Goal: Find specific page/section: Find specific page/section

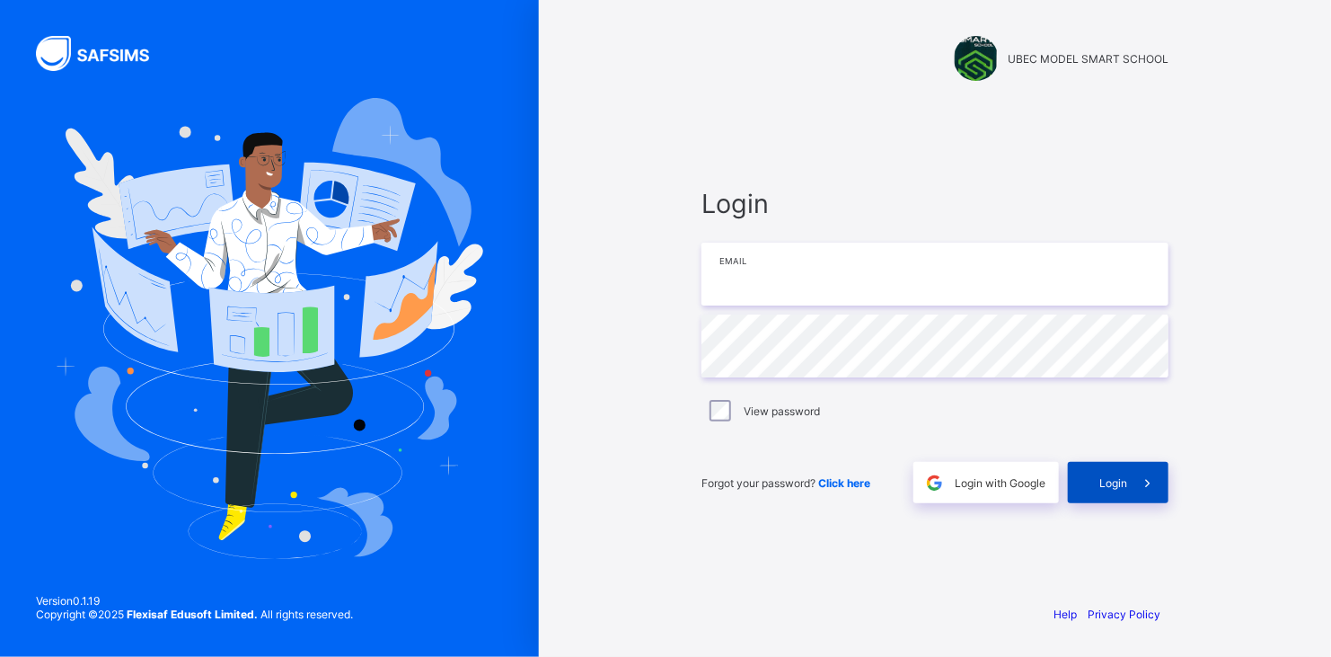
type input "**********"
click at [1100, 478] on span "Login" at bounding box center [1113, 482] width 28 height 13
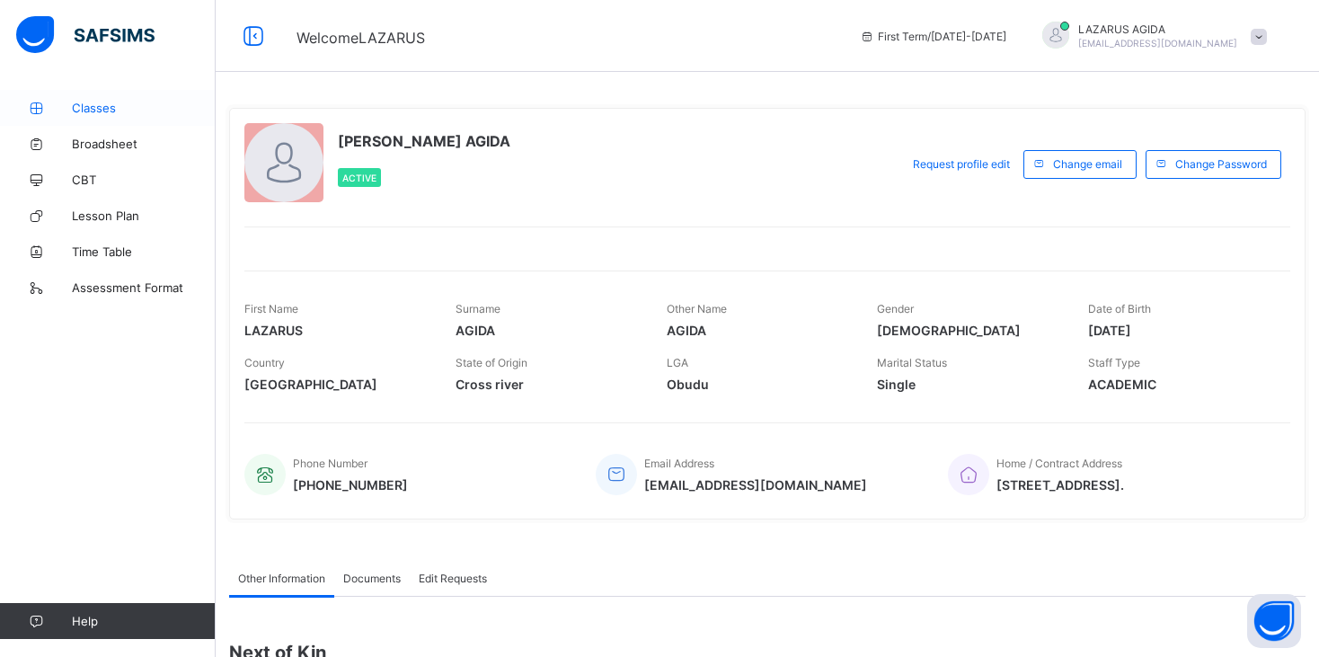
click at [88, 107] on span "Classes" at bounding box center [144, 108] width 144 height 14
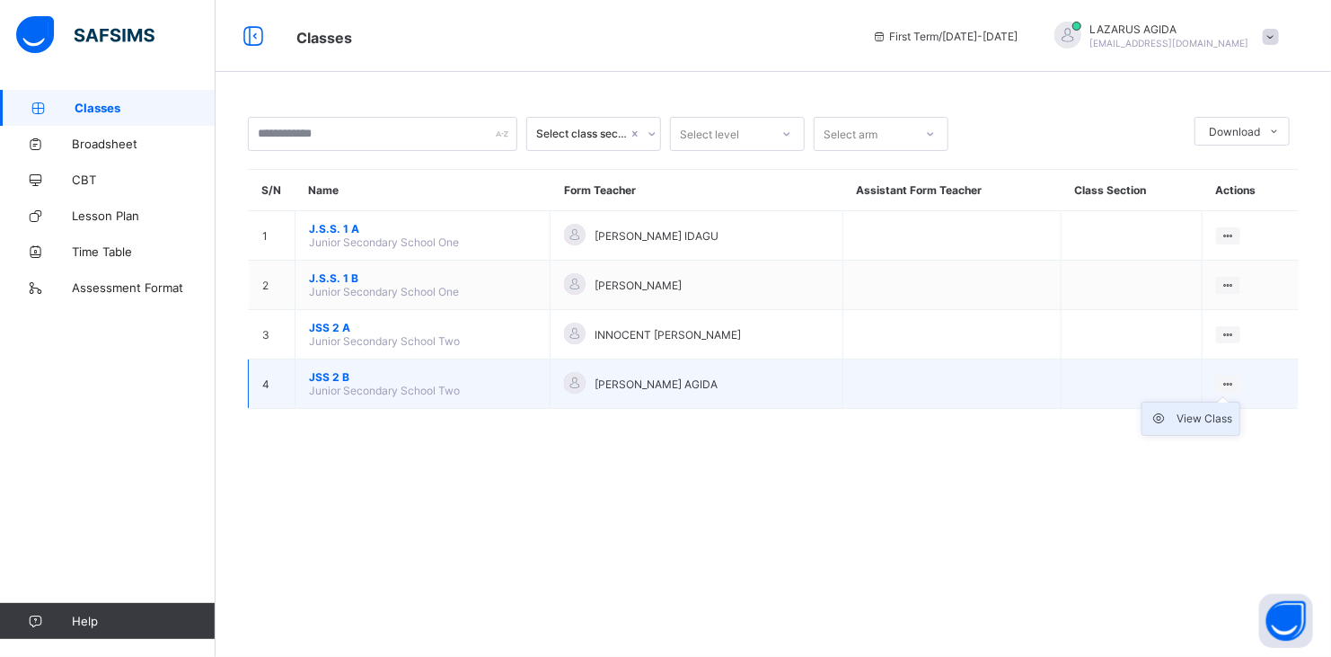
click at [1177, 418] on div "View Class" at bounding box center [1205, 419] width 56 height 18
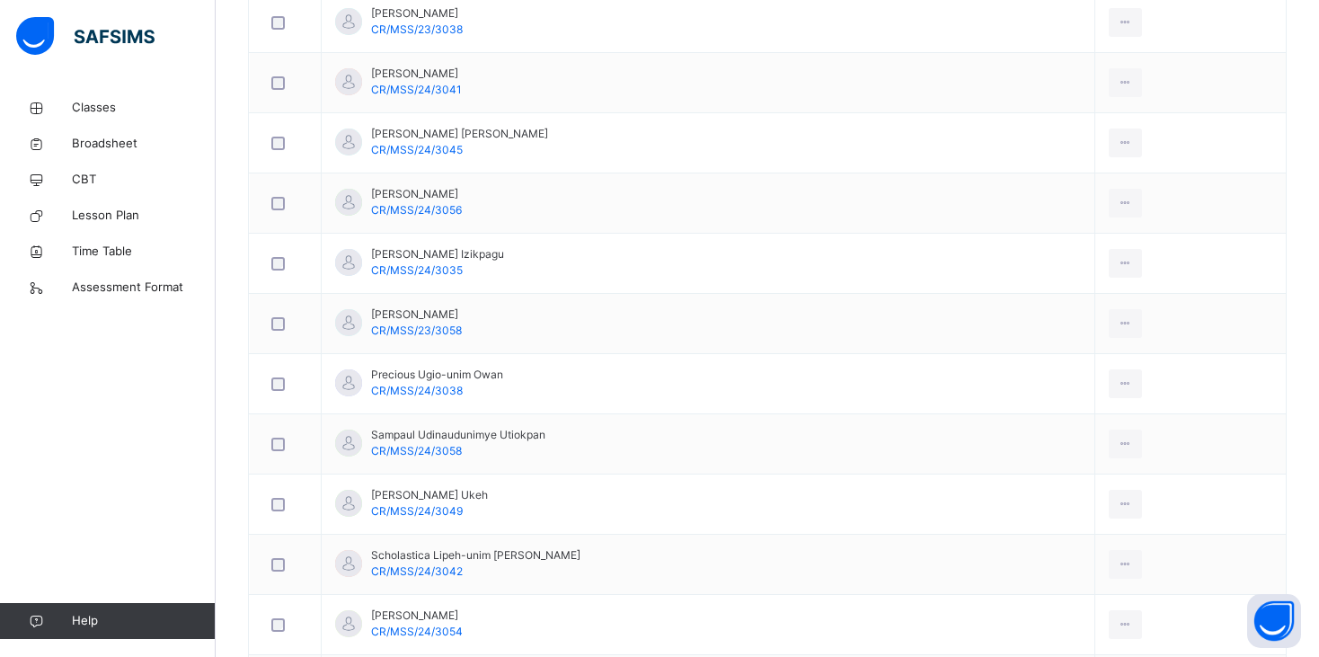
scroll to position [1770, 0]
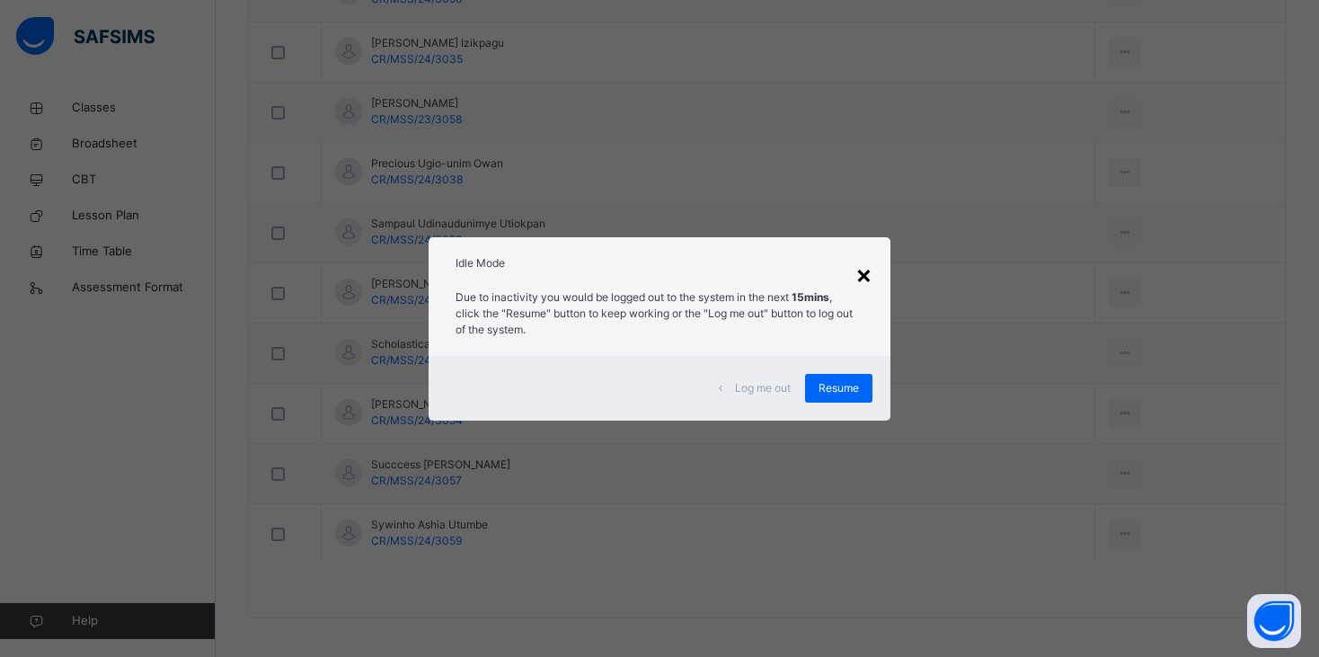
click at [871, 278] on div "×" at bounding box center [863, 274] width 17 height 38
click at [843, 387] on span "Resume" at bounding box center [838, 388] width 40 height 16
